Goal: Information Seeking & Learning: Find specific fact

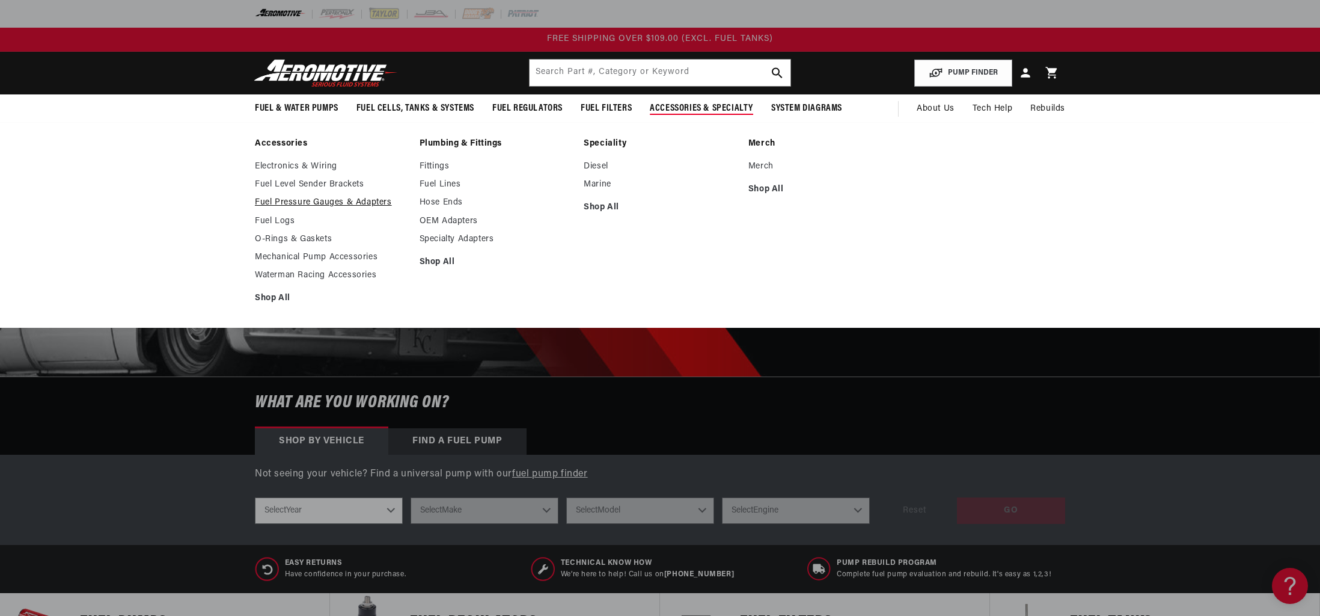
click at [325, 201] on link "Fuel Pressure Gauges & Adapters" at bounding box center [331, 202] width 153 height 11
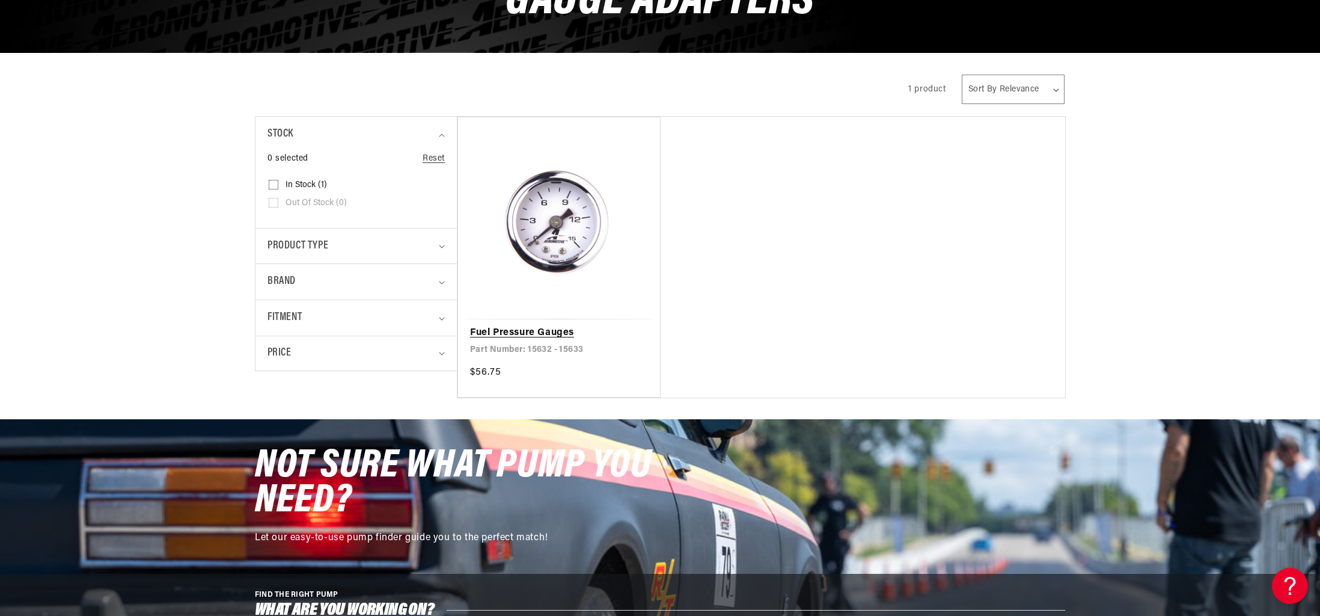
scroll to position [215, 0]
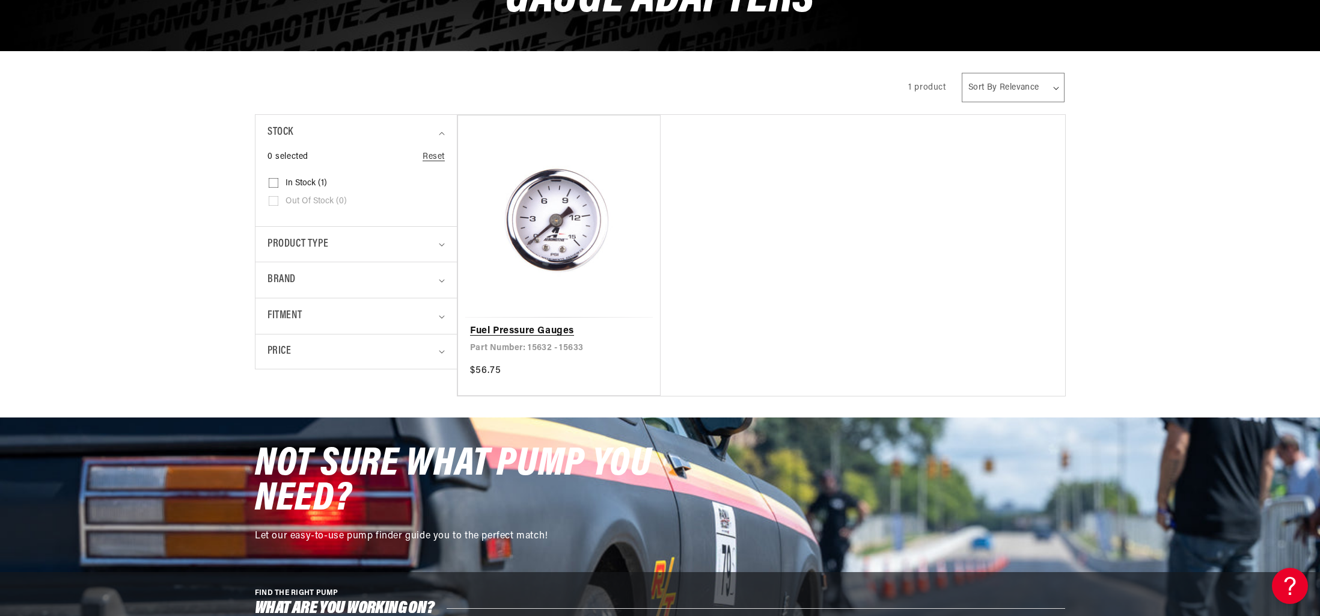
click at [566, 323] on link "Fuel Pressure Gauges" at bounding box center [559, 331] width 178 height 16
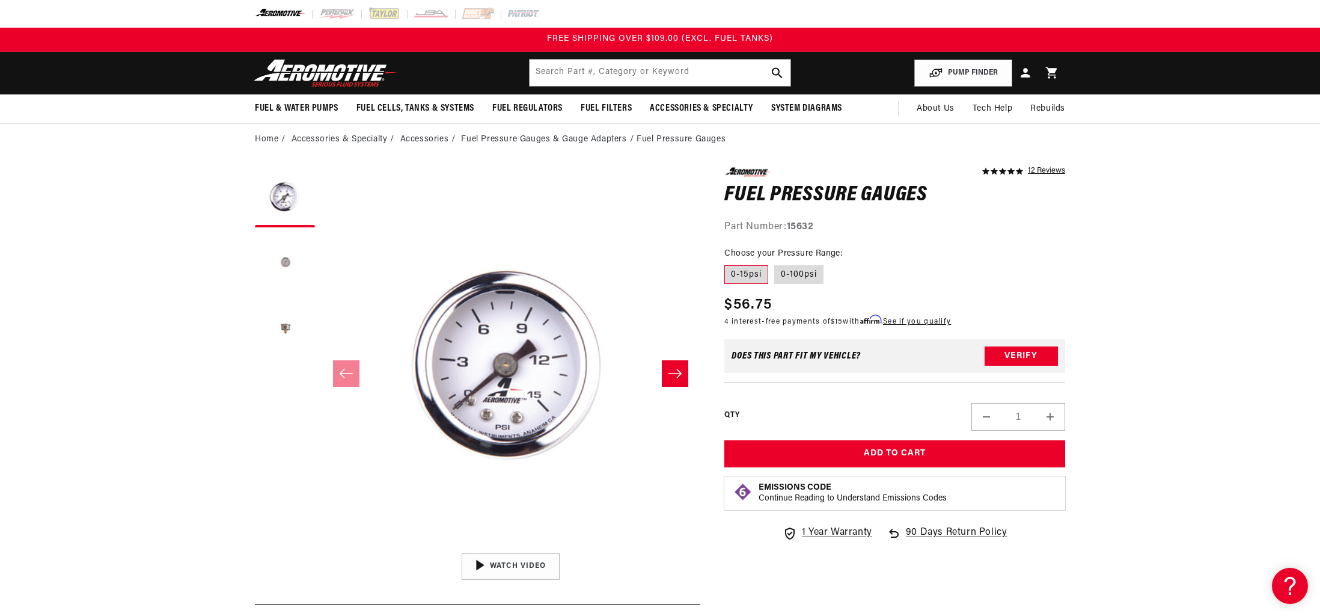
click at [288, 263] on button "Load image 2 in gallery view" at bounding box center [285, 263] width 60 height 60
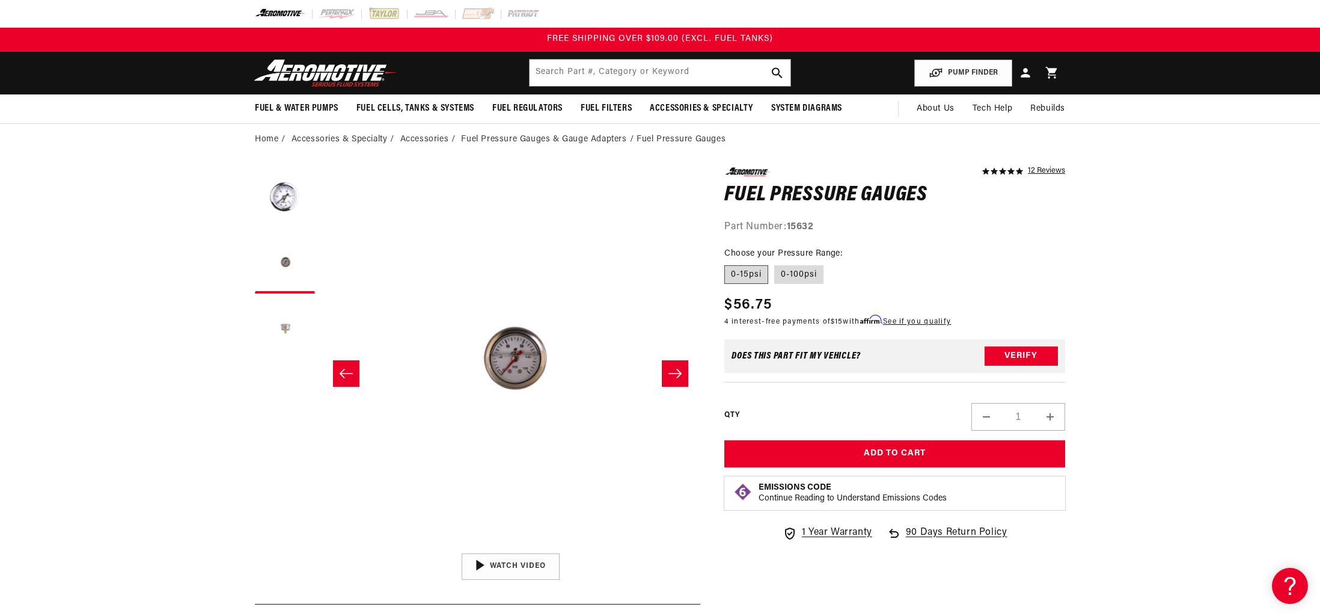
click at [284, 334] on button "Load image 3 in gallery view" at bounding box center [285, 329] width 60 height 60
drag, startPoint x: 790, startPoint y: 230, endPoint x: 828, endPoint y: 234, distance: 38.2
click at [814, 230] on strong "15632" at bounding box center [800, 227] width 27 height 10
copy strong "15632"
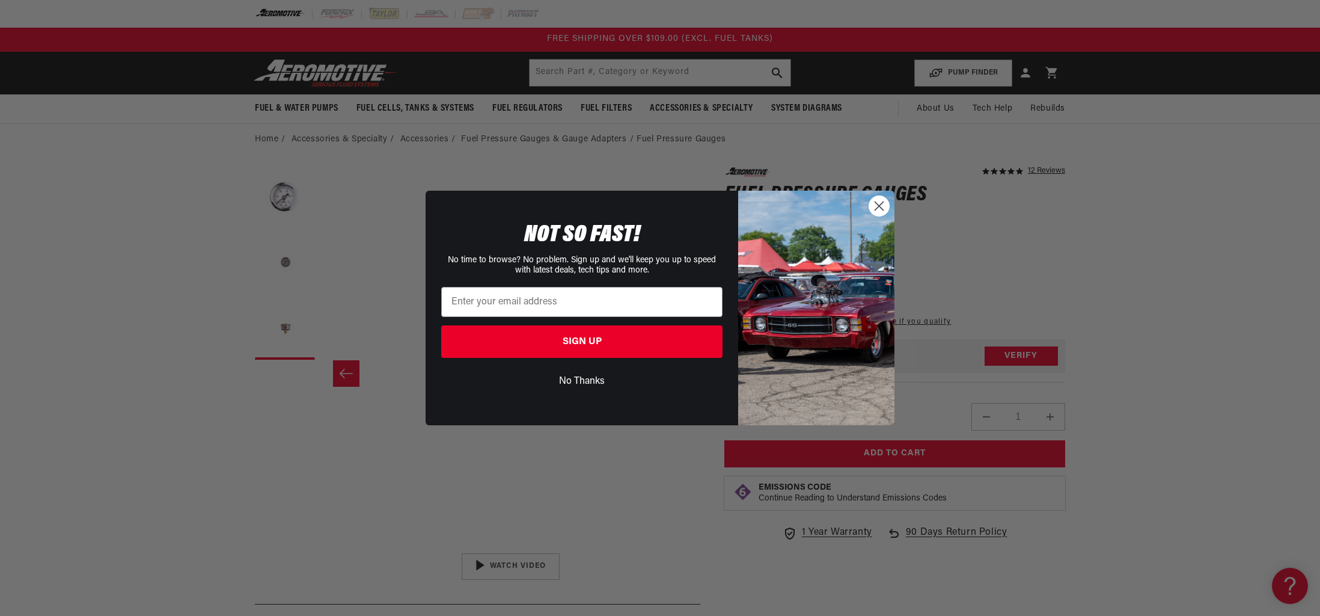
click at [878, 204] on icon "Close dialog" at bounding box center [879, 205] width 8 height 8
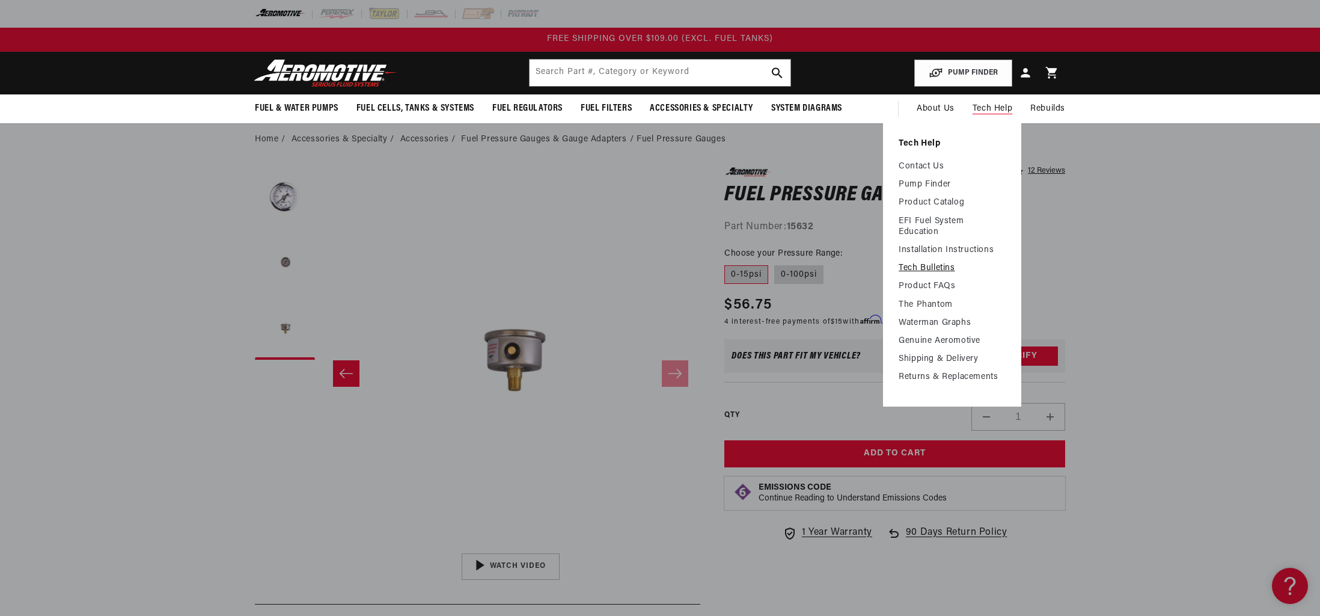
click at [935, 268] on link "Tech Bulletins" at bounding box center [952, 268] width 107 height 11
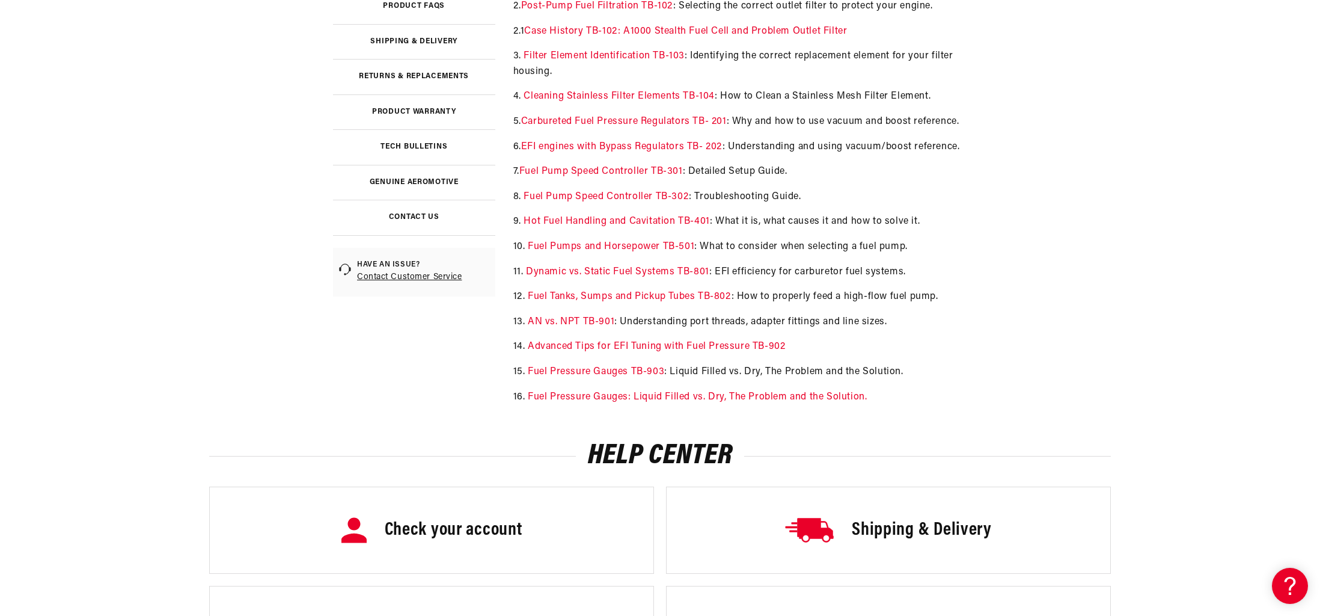
scroll to position [314, 0]
